Goal: Navigation & Orientation: Find specific page/section

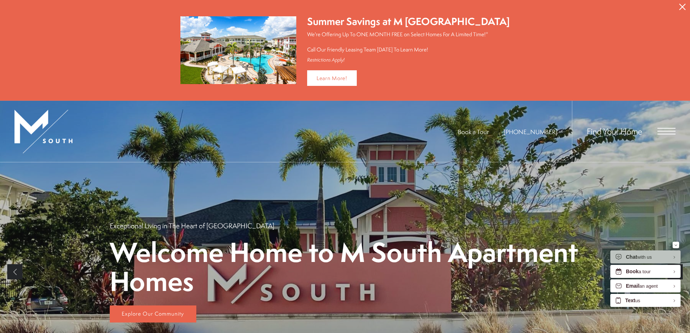
click at [661, 135] on div "Find Your Home" at bounding box center [624, 131] width 104 height 61
click at [666, 128] on span "Open Menu" at bounding box center [666, 131] width 18 height 7
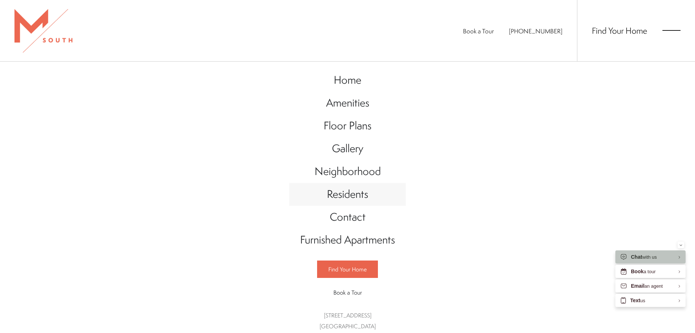
click at [357, 189] on span "Residents" at bounding box center [347, 193] width 41 height 15
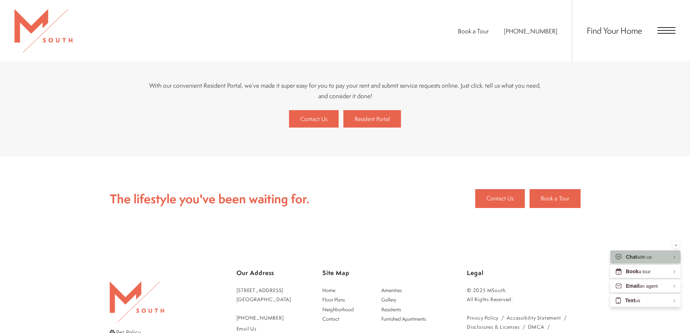
scroll to position [253, 0]
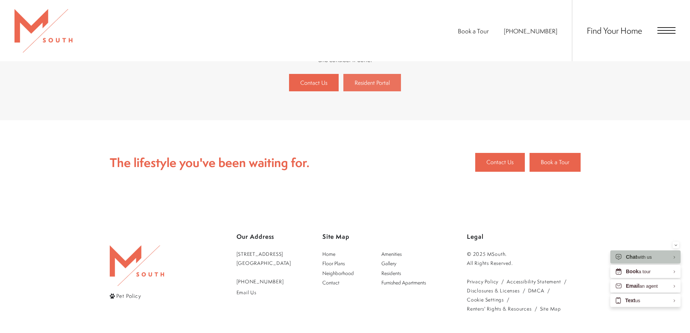
click at [369, 85] on span "Resident Portal" at bounding box center [371, 83] width 35 height 8
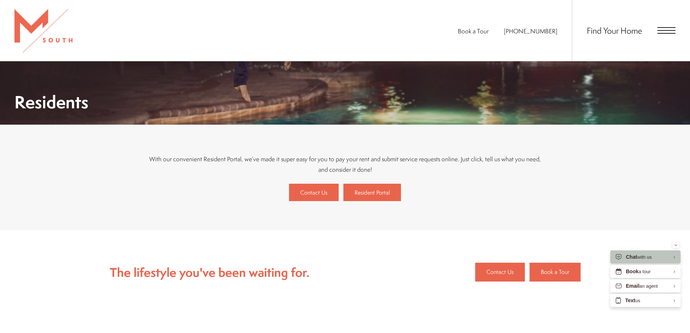
scroll to position [145, 0]
